Goal: Information Seeking & Learning: Learn about a topic

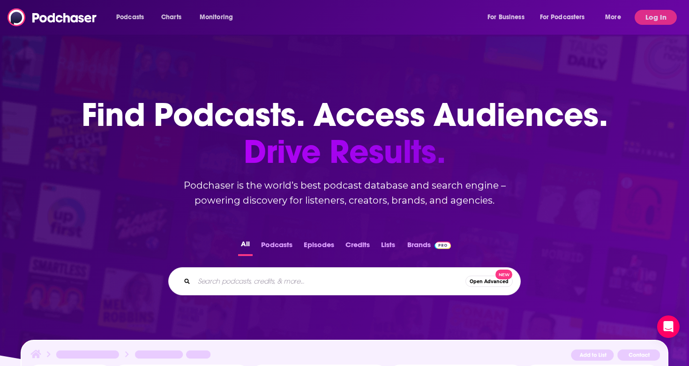
click at [237, 282] on input "Search podcasts, credits, & more..." at bounding box center [329, 281] width 271 height 15
type input "b"
click at [664, 22] on button "Log In" at bounding box center [655, 17] width 42 height 15
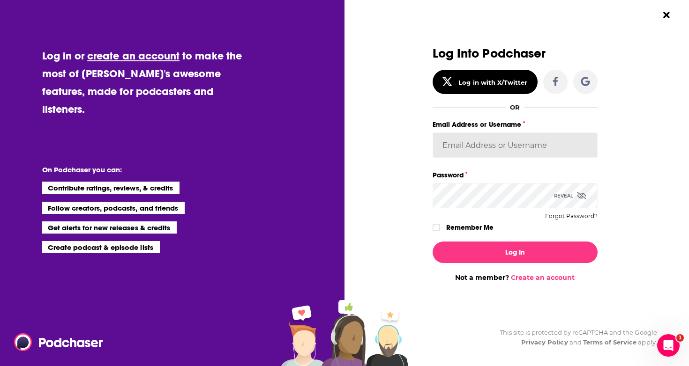
click at [511, 148] on input "Email Address or Username" at bounding box center [514, 145] width 165 height 25
paste input "[PERSON_NAME][EMAIL_ADDRESS][PERSON_NAME][DOMAIN_NAME]"
type input "[PERSON_NAME][EMAIL_ADDRESS][PERSON_NAME][DOMAIN_NAME]"
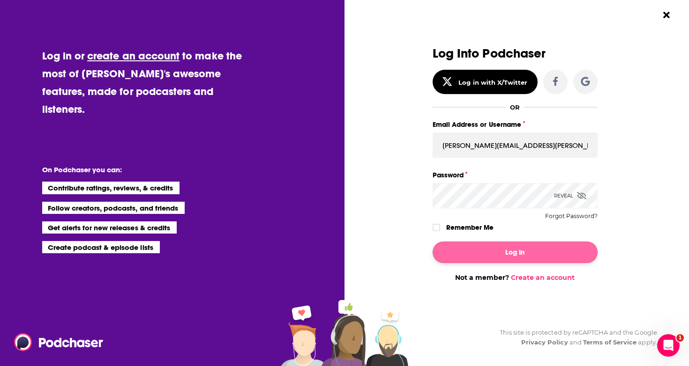
click at [502, 253] on button "Log In" at bounding box center [514, 253] width 165 height 22
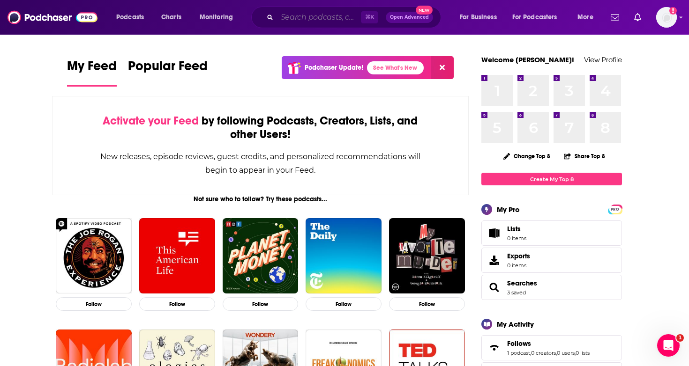
click at [325, 19] on input "Search podcasts, credits, & more..." at bounding box center [319, 17] width 84 height 15
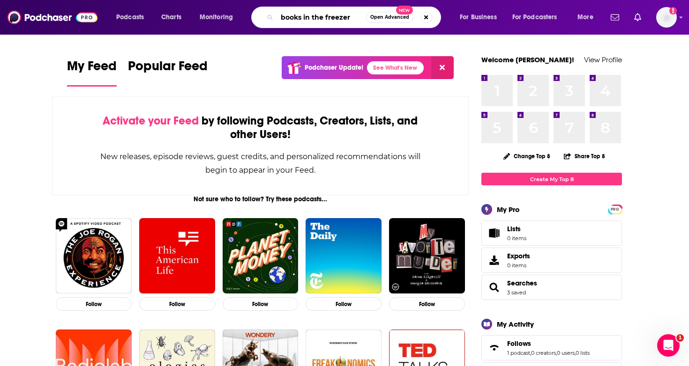
type input "books in the freezer"
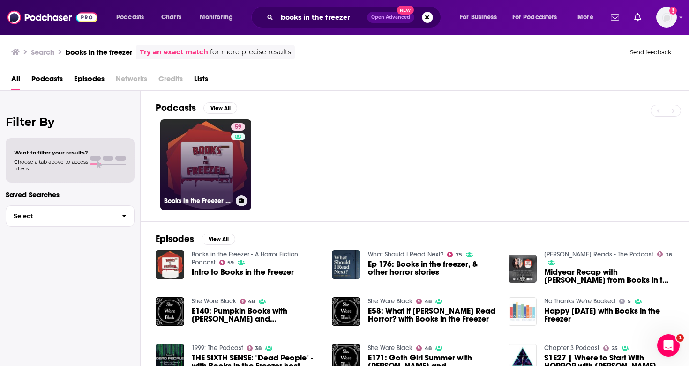
click at [216, 169] on link "59 Books in the Freezer - A Horror Fiction Podcast" at bounding box center [205, 164] width 91 height 91
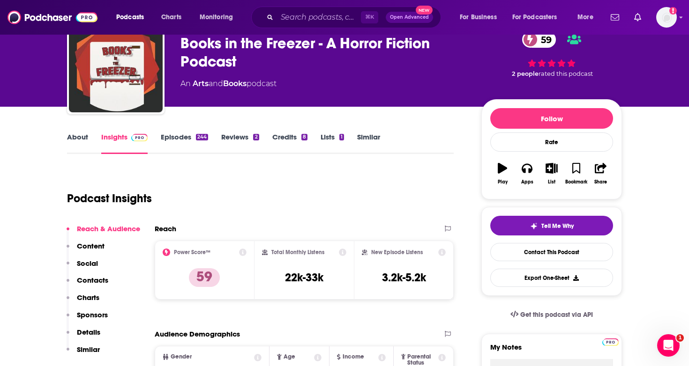
scroll to position [24, 0]
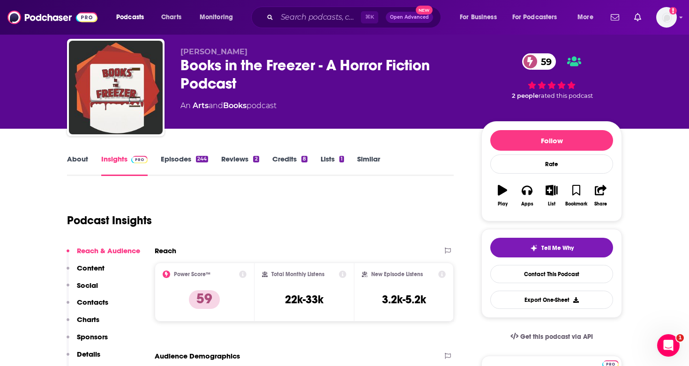
click at [81, 160] on link "About" at bounding box center [77, 166] width 21 height 22
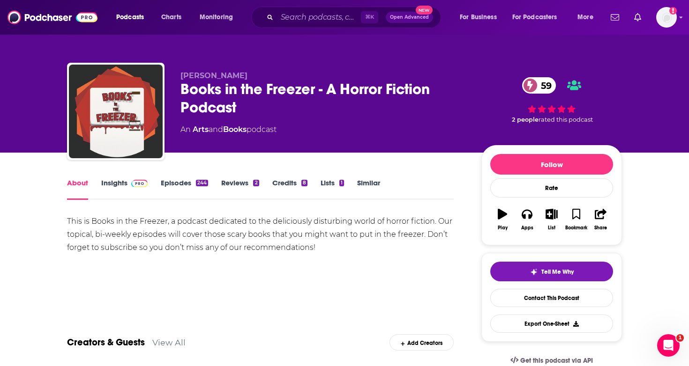
drag, startPoint x: 255, startPoint y: 73, endPoint x: 180, endPoint y: 74, distance: 75.0
click at [180, 74] on div "[PERSON_NAME] Books in the Freezer - A Horror Fiction Podcast 59 An Arts and Bo…" at bounding box center [344, 113] width 555 height 101
copy span "[PERSON_NAME]"
click at [332, 231] on div "This is Books in the Freezer, a podcast dedicated to the deliciously disturbing…" at bounding box center [260, 234] width 386 height 39
click at [304, 22] on input "Search podcasts, credits, & more..." at bounding box center [319, 17] width 84 height 15
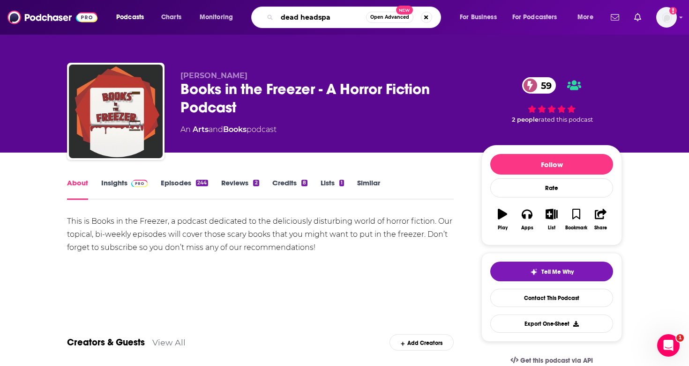
type input "dead headspac"
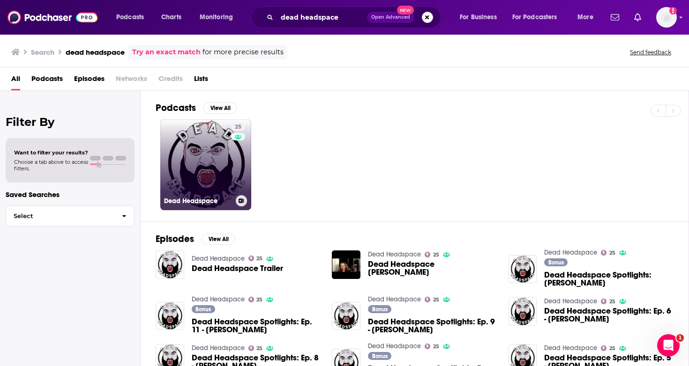
click at [212, 168] on link "25 Dead Headspace" at bounding box center [205, 164] width 91 height 91
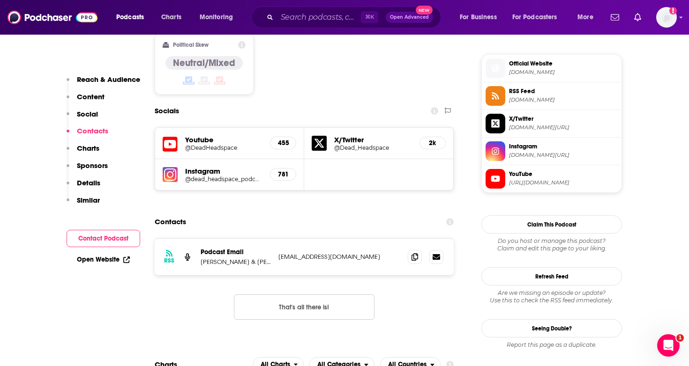
scroll to position [876, 0]
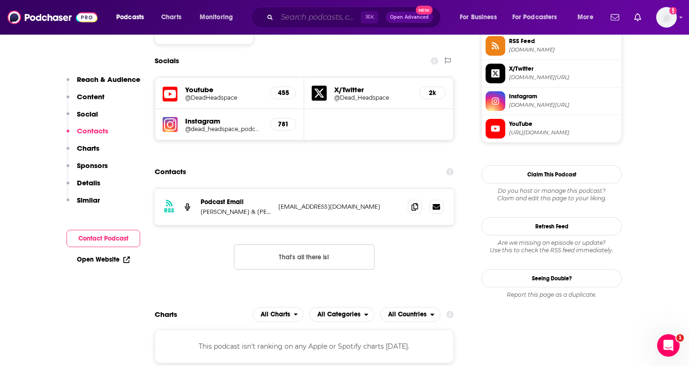
click at [313, 19] on input "Search podcasts, credits, & more..." at bounding box center [319, 17] width 84 height 15
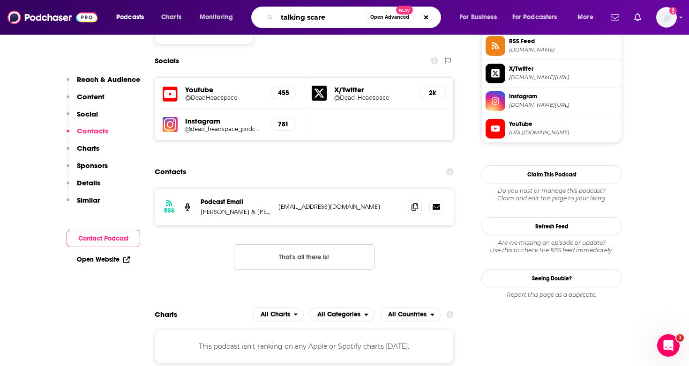
type input "talking scared"
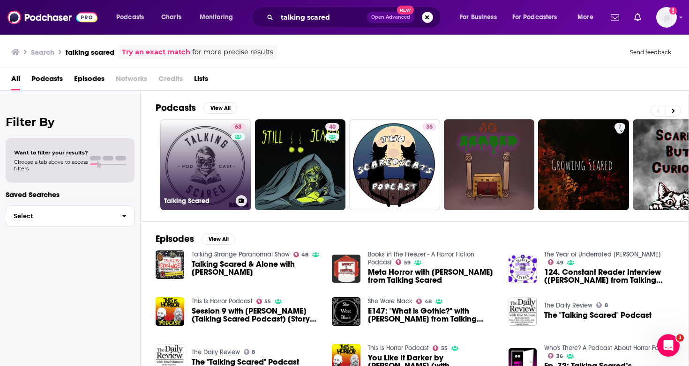
click at [216, 166] on link "63 Talking Scared" at bounding box center [205, 164] width 91 height 91
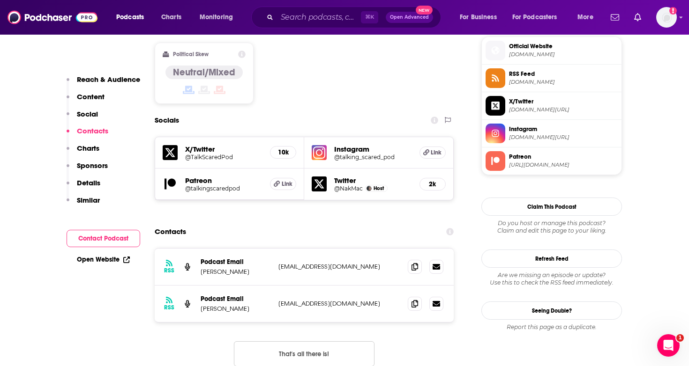
scroll to position [614, 0]
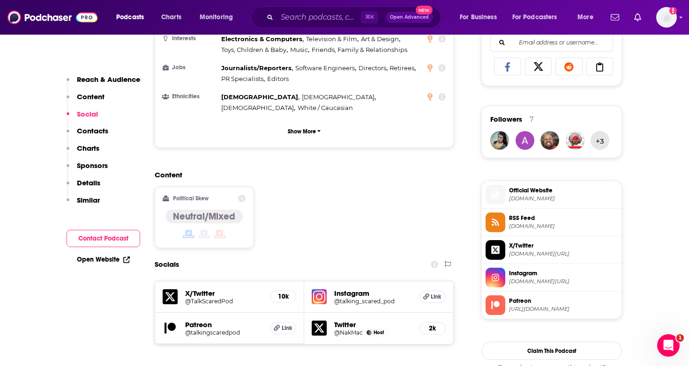
click at [341, 289] on h5 "Instagram" at bounding box center [373, 293] width 78 height 9
click at [319, 290] on img at bounding box center [319, 297] width 15 height 15
